Goal: Communication & Community: Ask a question

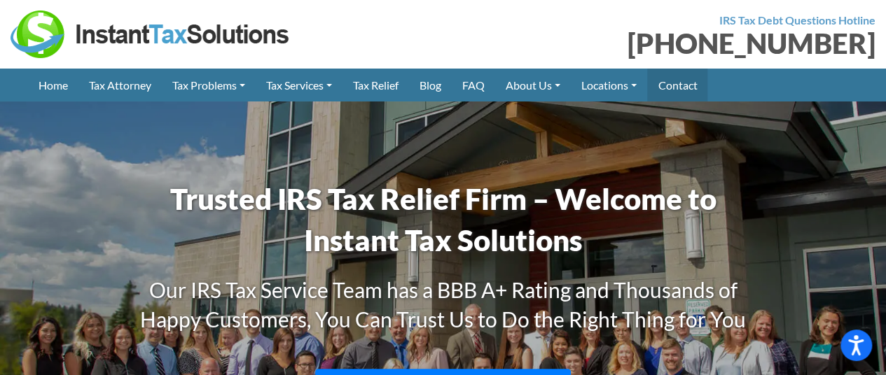
click at [699, 81] on link "Contact" at bounding box center [677, 85] width 60 height 33
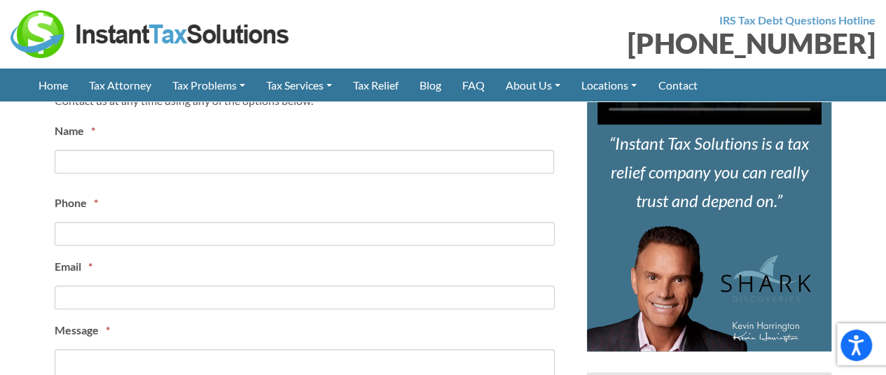
scroll to position [560, 0]
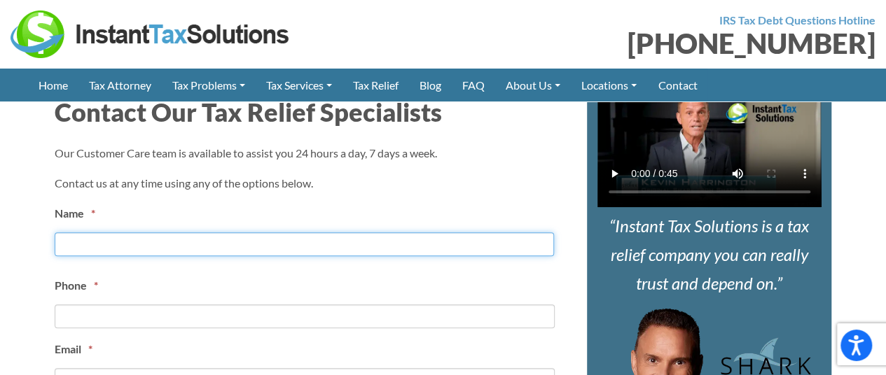
click at [132, 235] on input "First" at bounding box center [304, 245] width 499 height 24
type input "Deena"
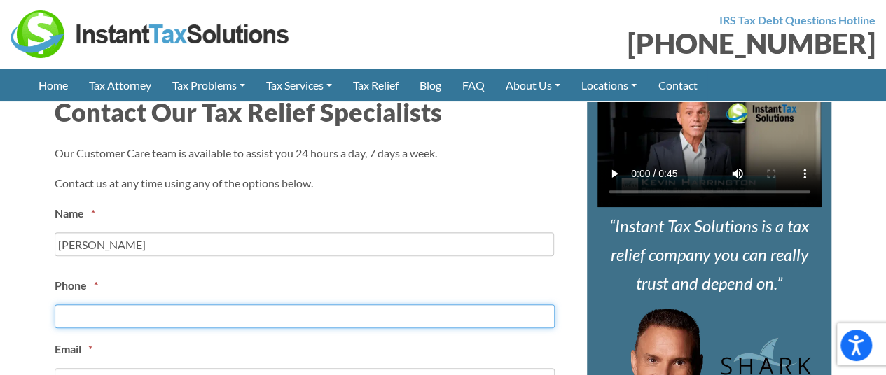
type input "(___) ___-____"
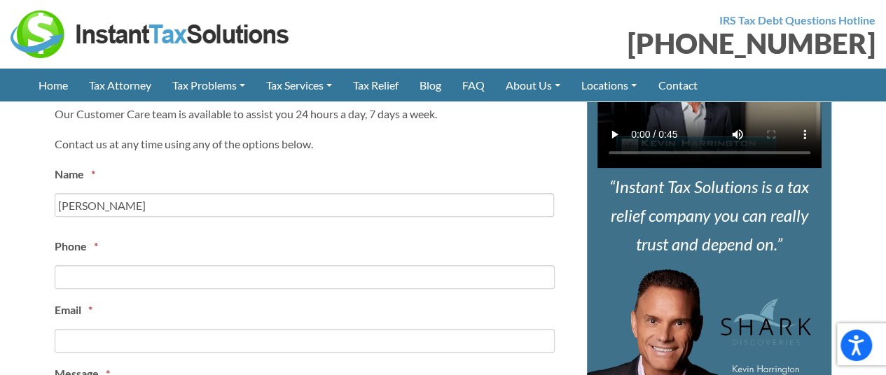
scroll to position [630, 0]
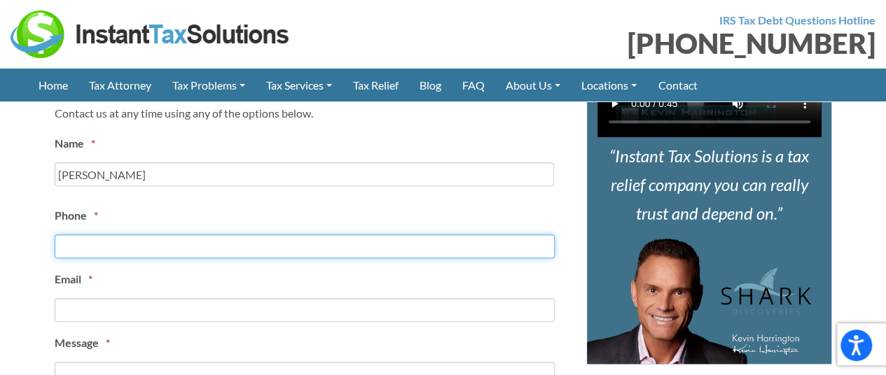
type input "(___) ___-____"
click at [110, 240] on input "(___) ___-____" at bounding box center [305, 247] width 500 height 24
type input "(___) ___-____"
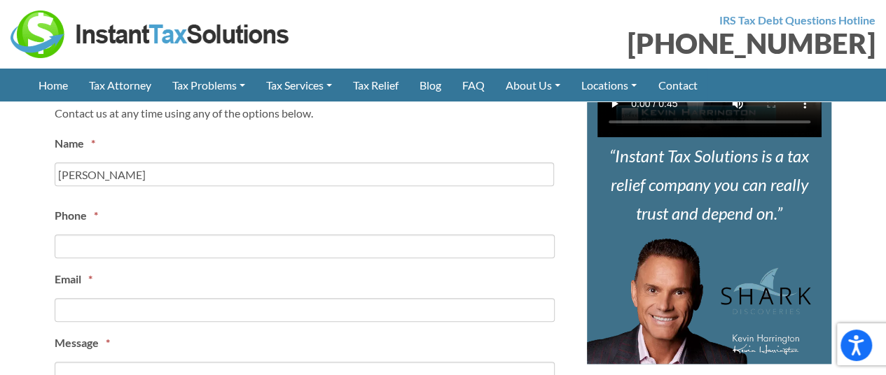
drag, startPoint x: 0, startPoint y: 267, endPoint x: 13, endPoint y: 259, distance: 14.8
click at [90, 256] on ul "Name * Deena First Phone * Email * Message * 0 of 350 max characters Consent * …" at bounding box center [310, 359] width 511 height 450
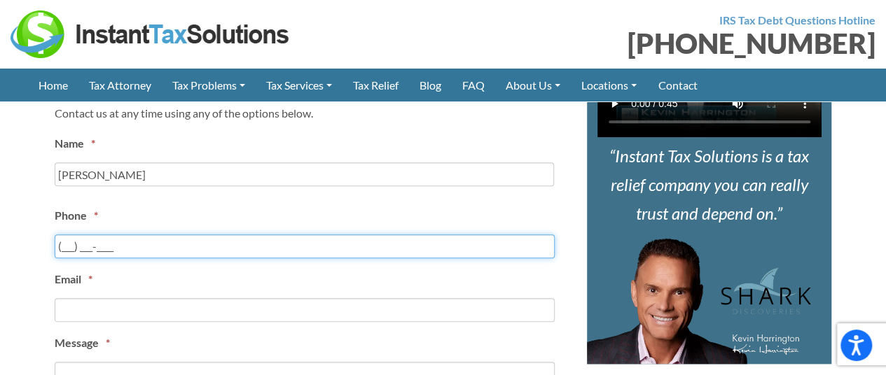
click at [92, 251] on input "(___) ___-____" at bounding box center [305, 247] width 500 height 24
paste input "919) 679-7008"
type input "(919) 679-7008"
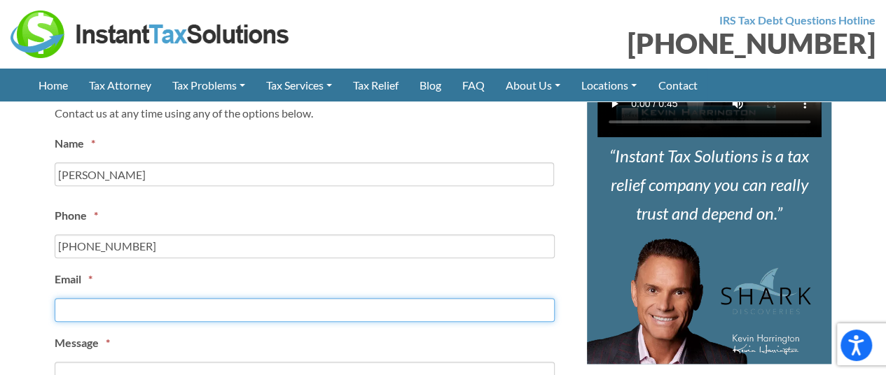
click at [89, 307] on input "Email *" at bounding box center [305, 310] width 500 height 24
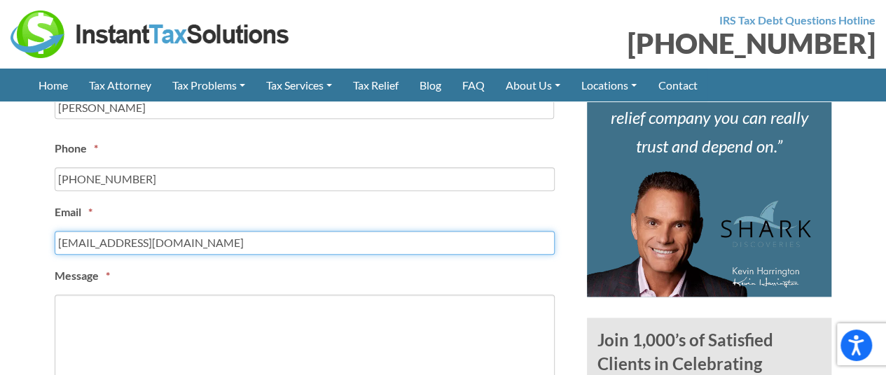
scroll to position [770, 0]
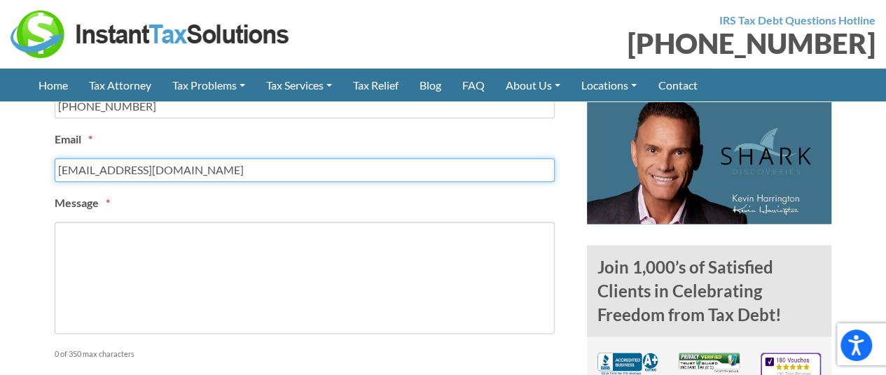
type input "divyas@rtn.net"
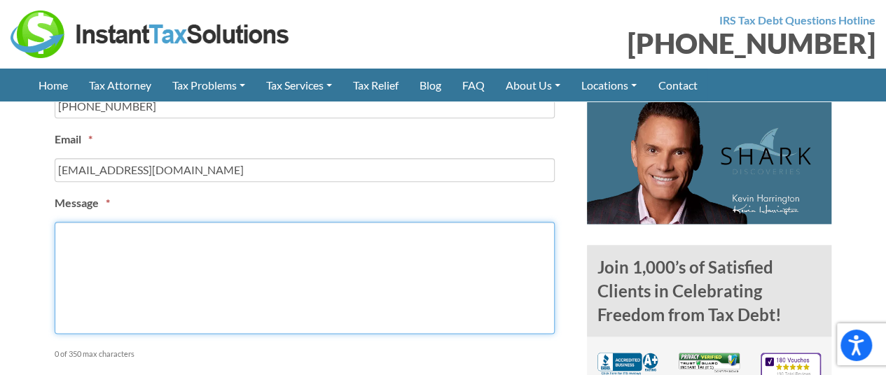
click at [105, 253] on textarea "Message *" at bounding box center [305, 278] width 500 height 112
click at [160, 244] on textarea "Message *" at bounding box center [305, 278] width 500 height 112
paste textarea "Hello, This is about the local Family Dollar and Dollar General stores in the a…"
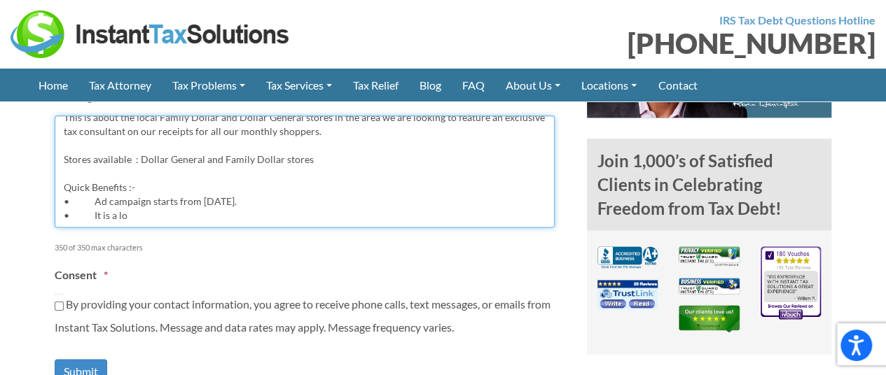
scroll to position [981, 0]
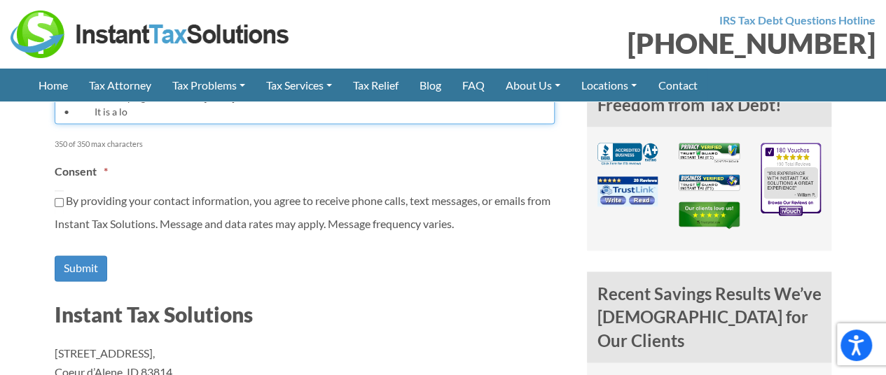
type textarea "Hello, This is about the local Family Dollar and Dollar General stores in the a…"
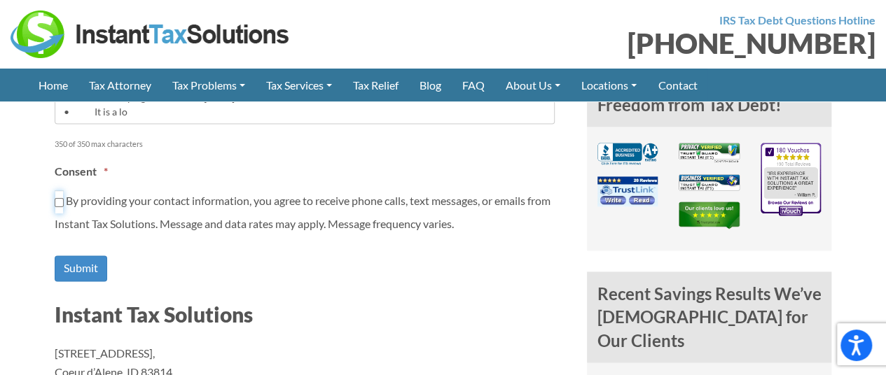
click at [58, 194] on input "By providing your contact information, you agree to receive phone calls, text m…" at bounding box center [59, 202] width 9 height 24
checkbox input "true"
click at [62, 265] on input "Submit" at bounding box center [81, 269] width 53 height 26
